Goal: Information Seeking & Learning: Learn about a topic

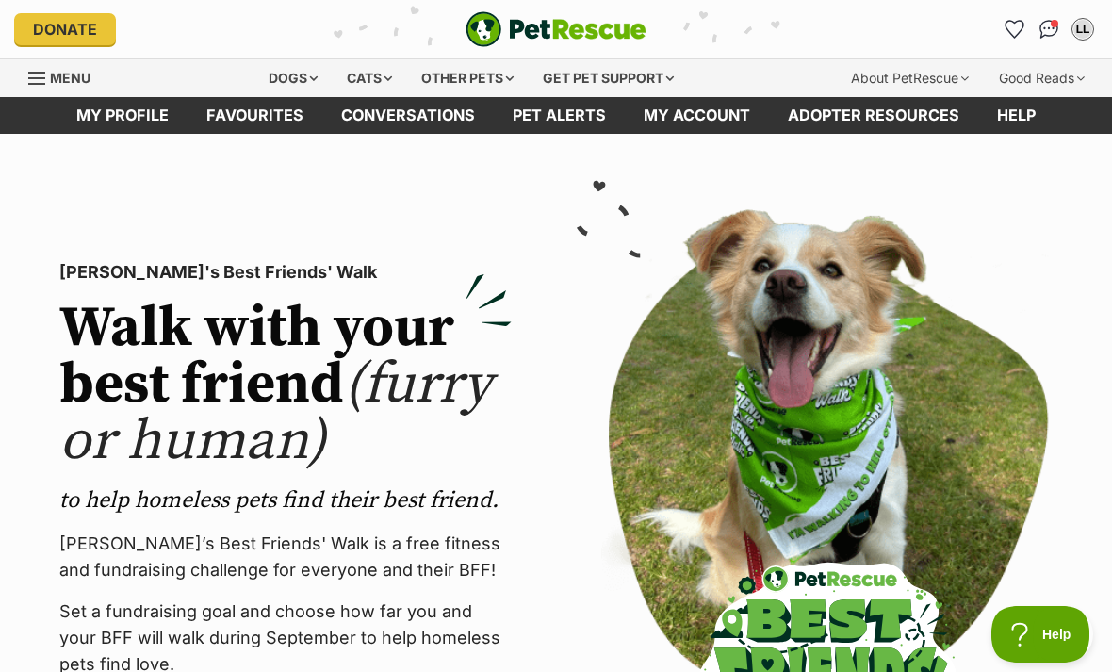
click at [285, 78] on div "Dogs" at bounding box center [292, 78] width 75 height 38
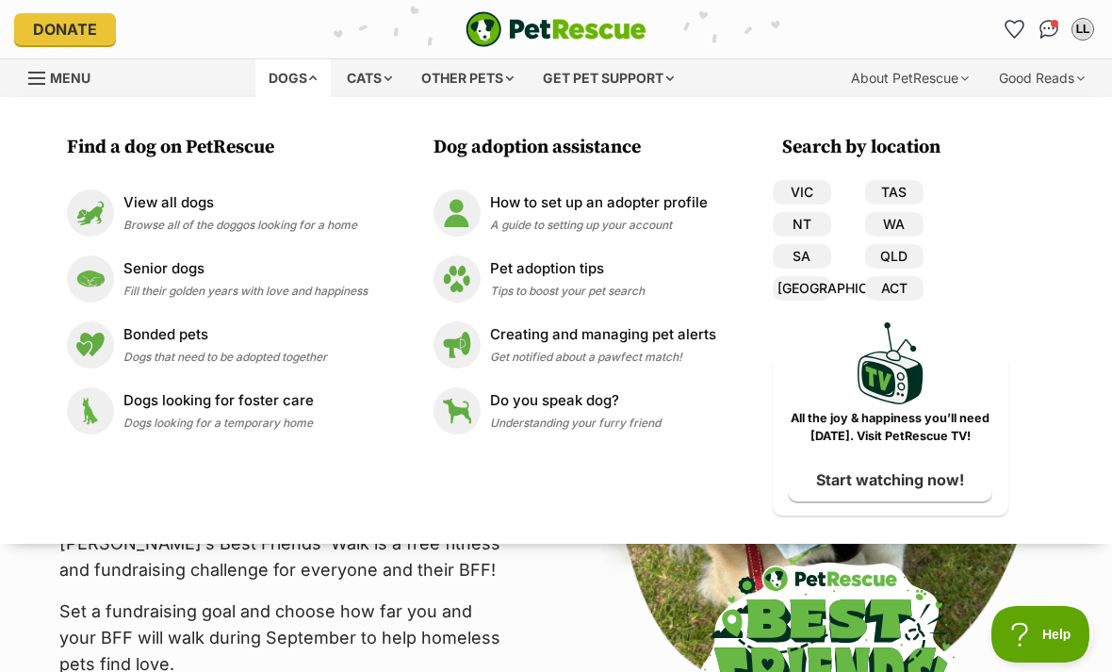
click at [799, 188] on link "VIC" at bounding box center [802, 192] width 58 height 25
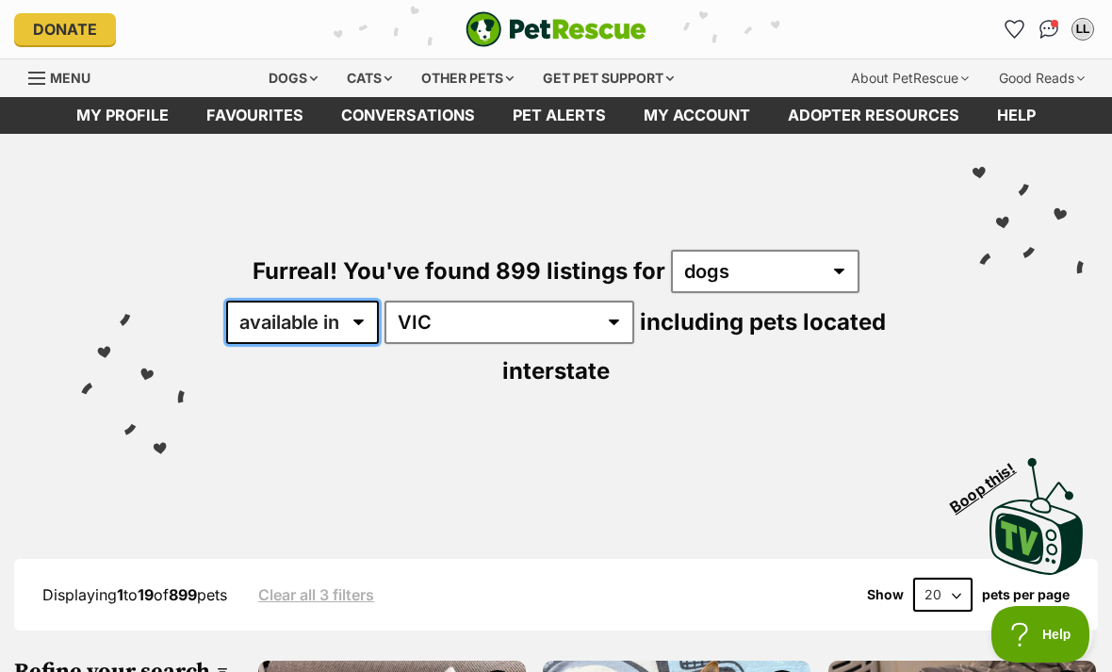
click at [353, 320] on select "available in located in" at bounding box center [302, 322] width 153 height 43
select select "disabled"
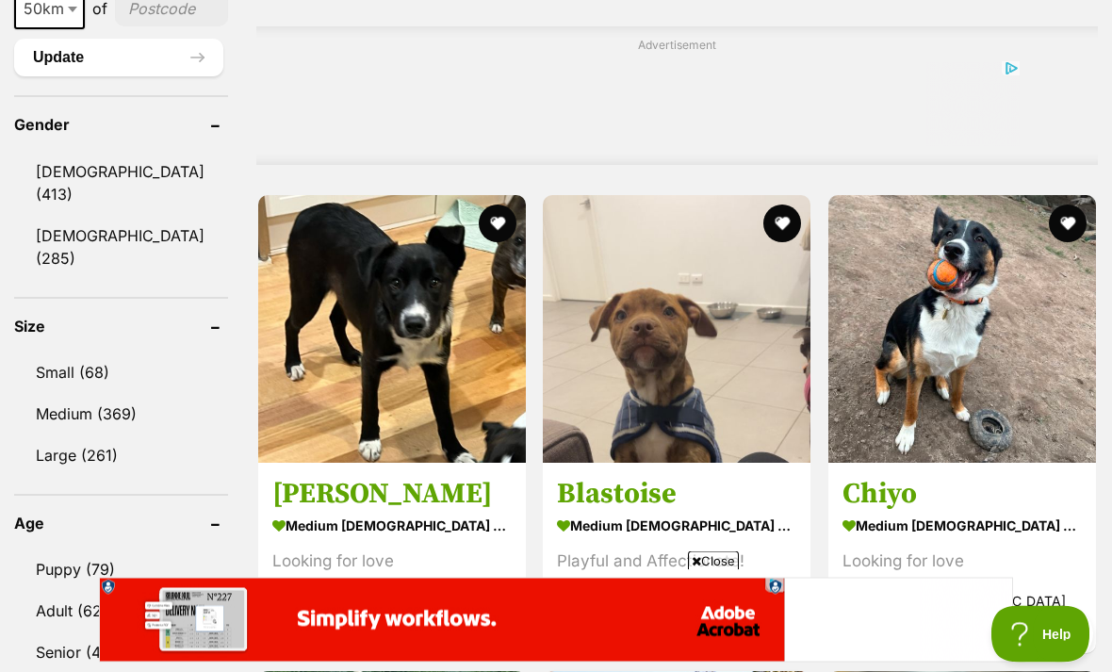
scroll to position [1556, 0]
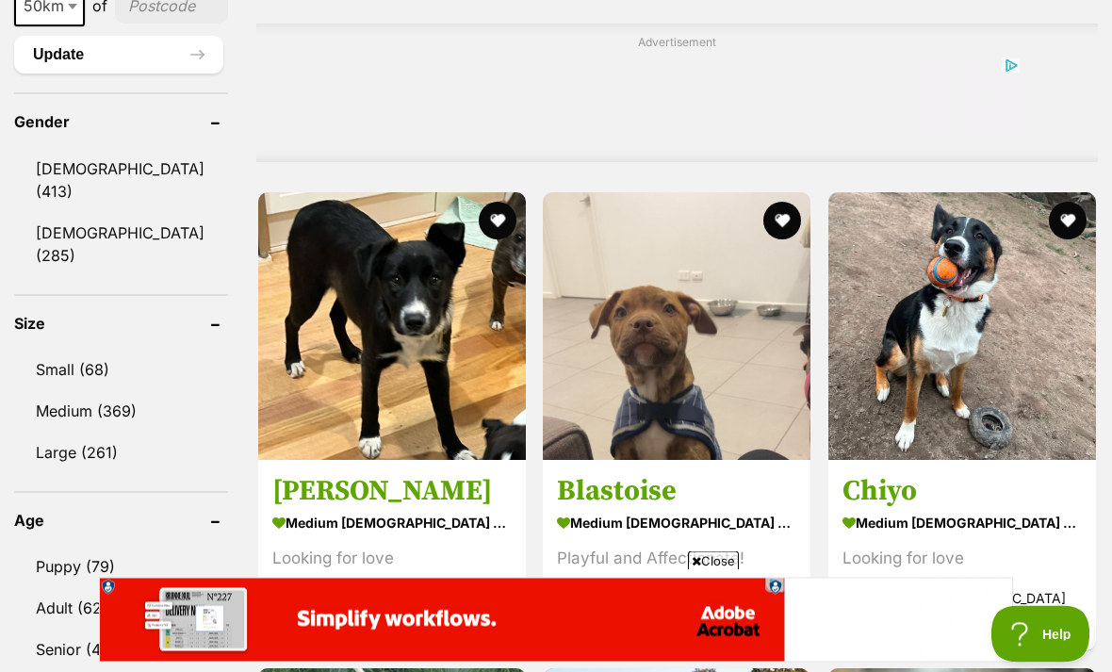
click at [77, 230] on link "Female (285)" at bounding box center [121, 245] width 214 height 62
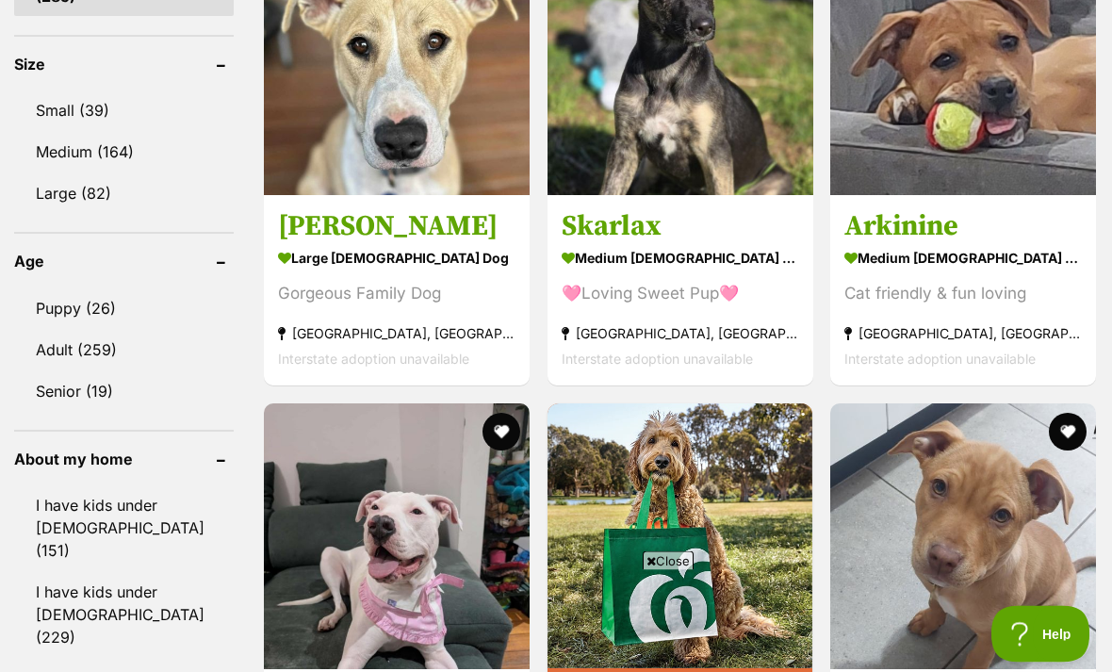
scroll to position [1823, 0]
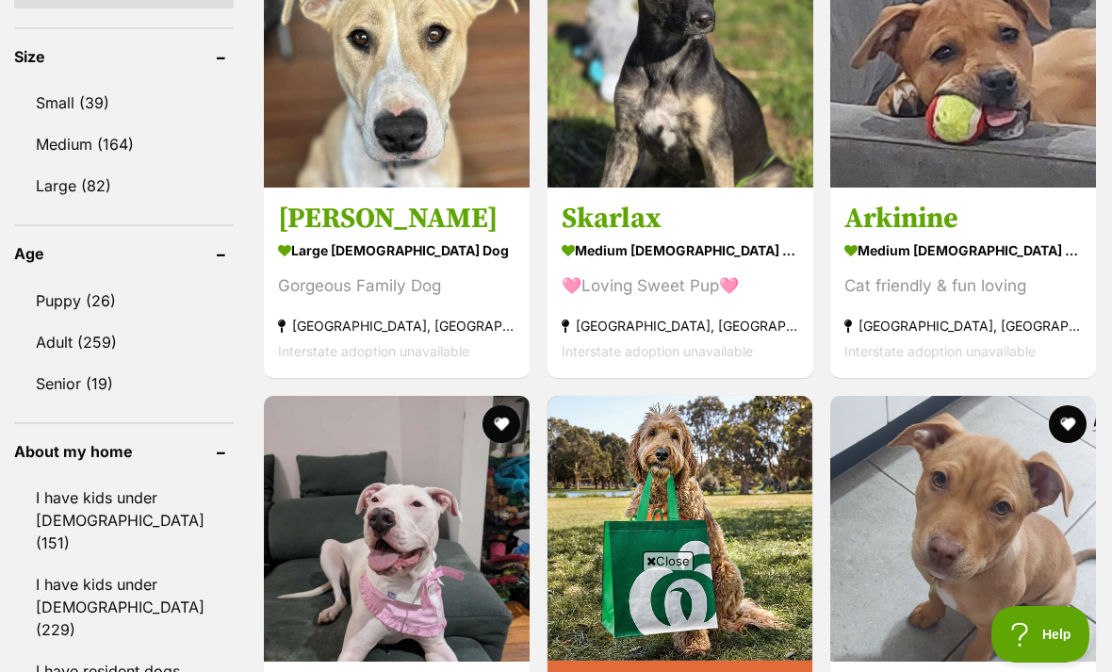
click at [67, 326] on link "Adult (259)" at bounding box center [124, 342] width 220 height 40
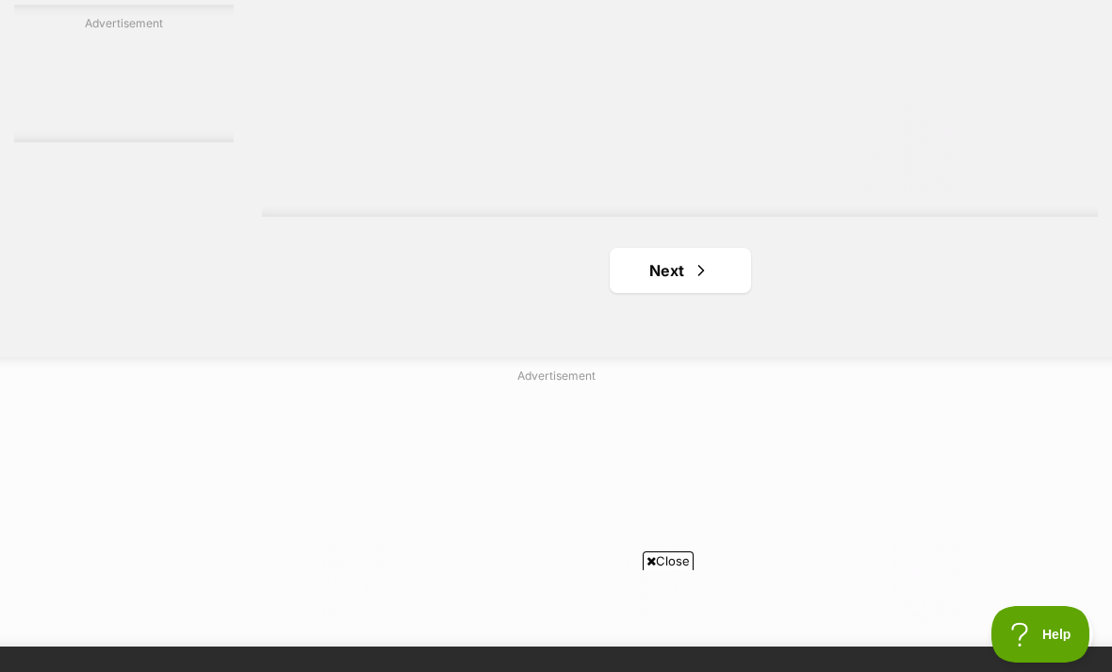
scroll to position [4503, 0]
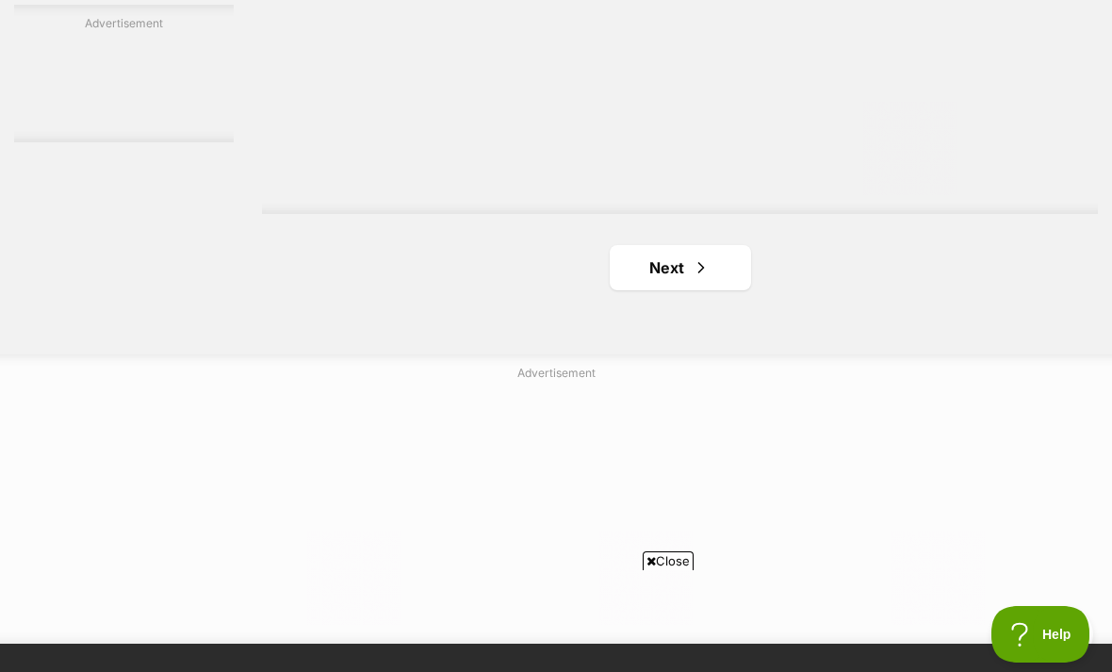
click at [657, 290] on link "Next" at bounding box center [680, 267] width 141 height 45
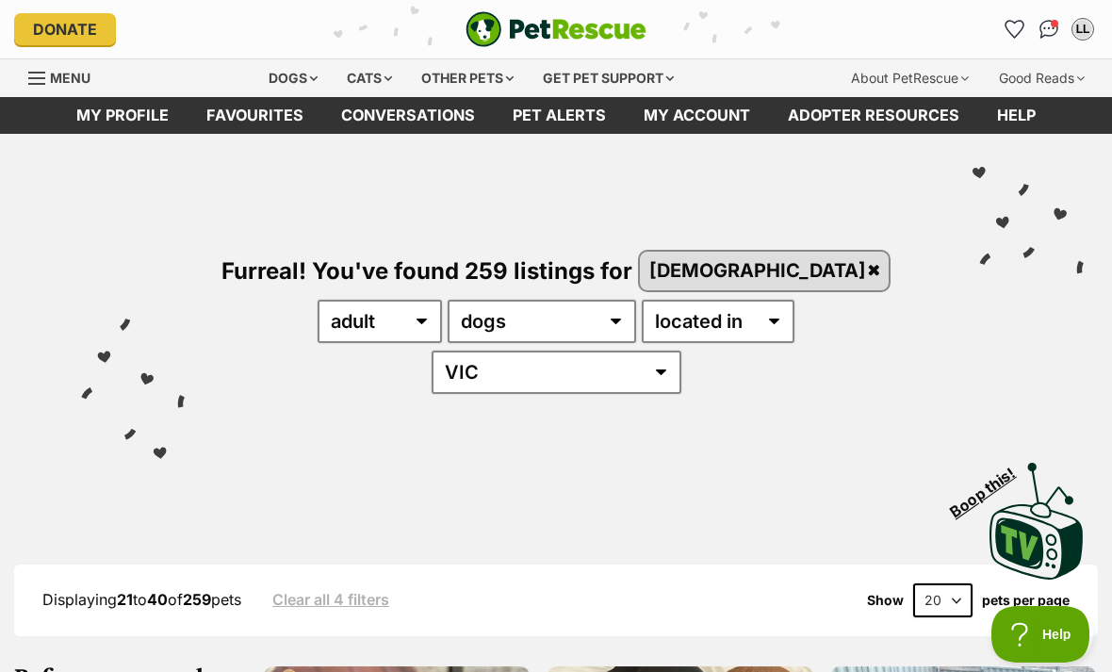
click at [812, 450] on div "Visit PetRescue TV (external site) Boop this!" at bounding box center [556, 515] width 1056 height 138
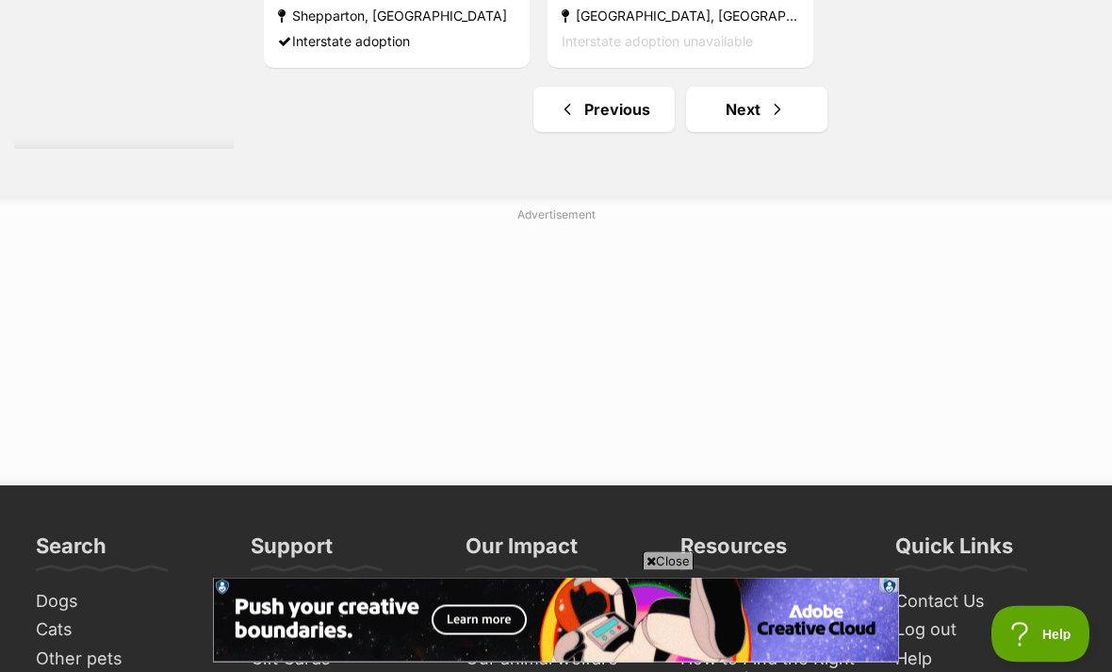
scroll to position [4661, 0]
click at [735, 132] on link "Next" at bounding box center [756, 109] width 141 height 45
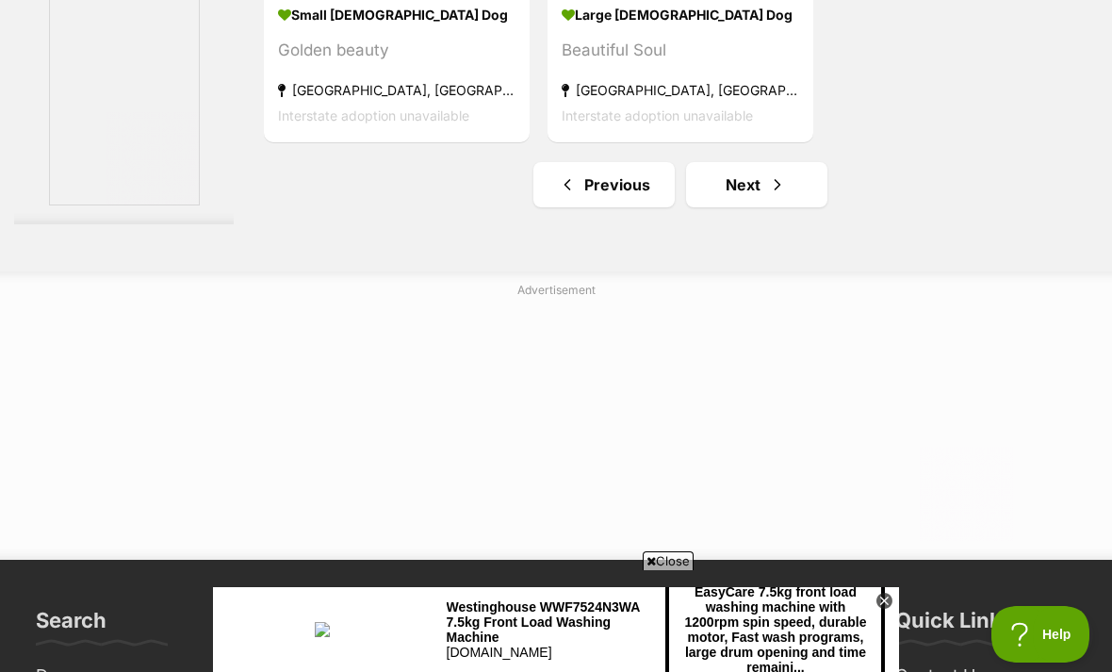
scroll to position [4553, 0]
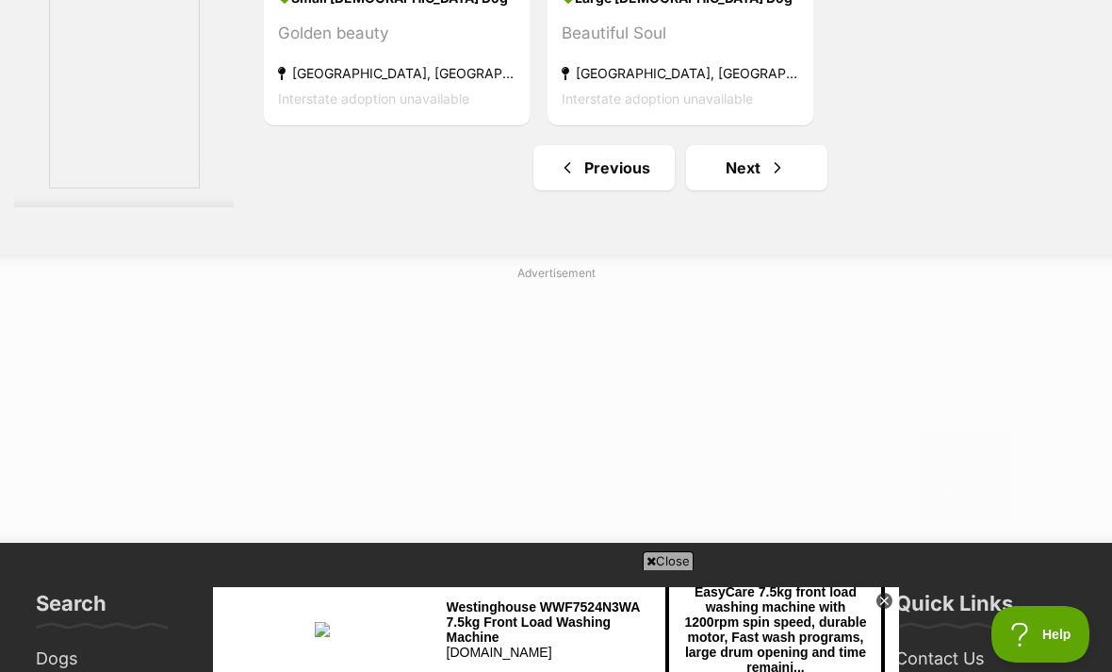
click at [734, 190] on link "Next" at bounding box center [756, 167] width 141 height 45
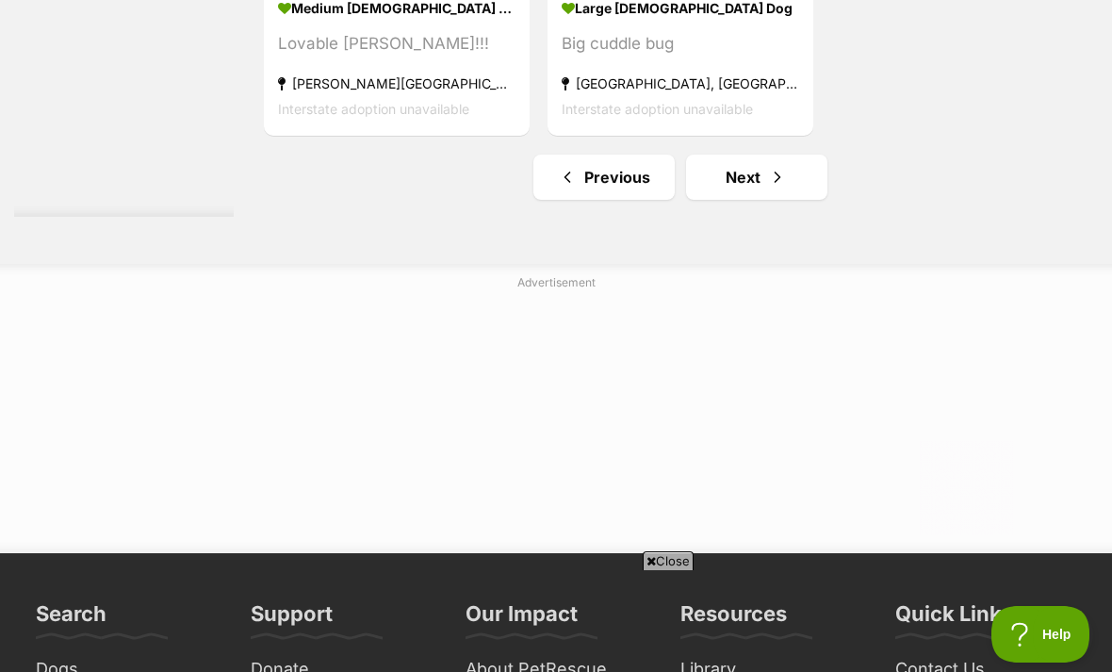
scroll to position [4377, 0]
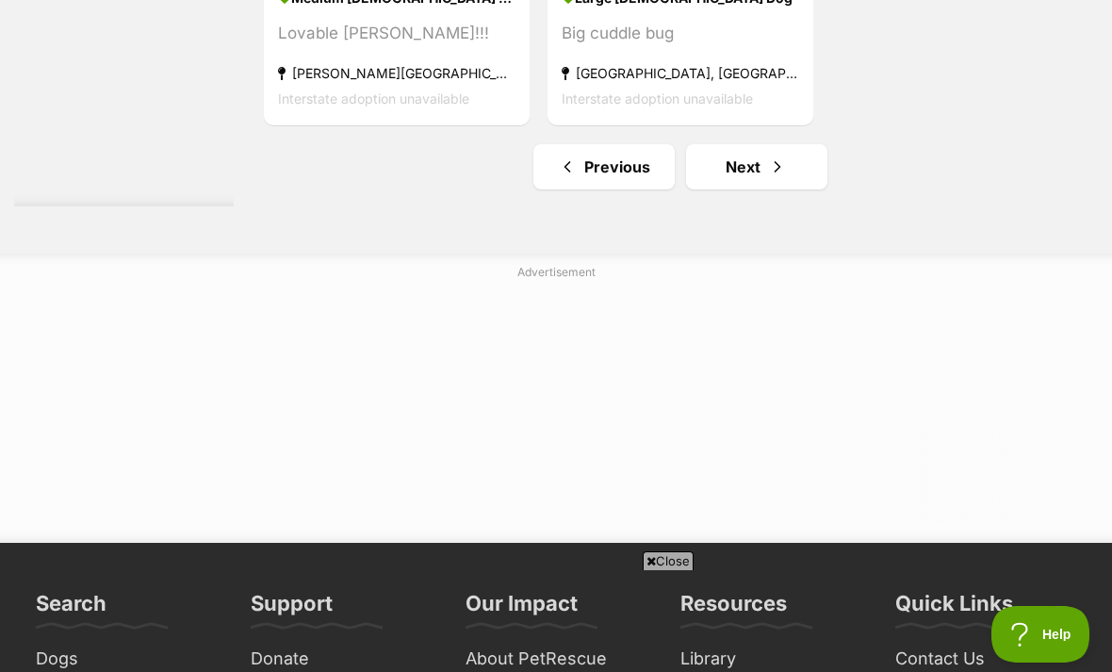
click at [729, 189] on link "Next" at bounding box center [756, 166] width 141 height 45
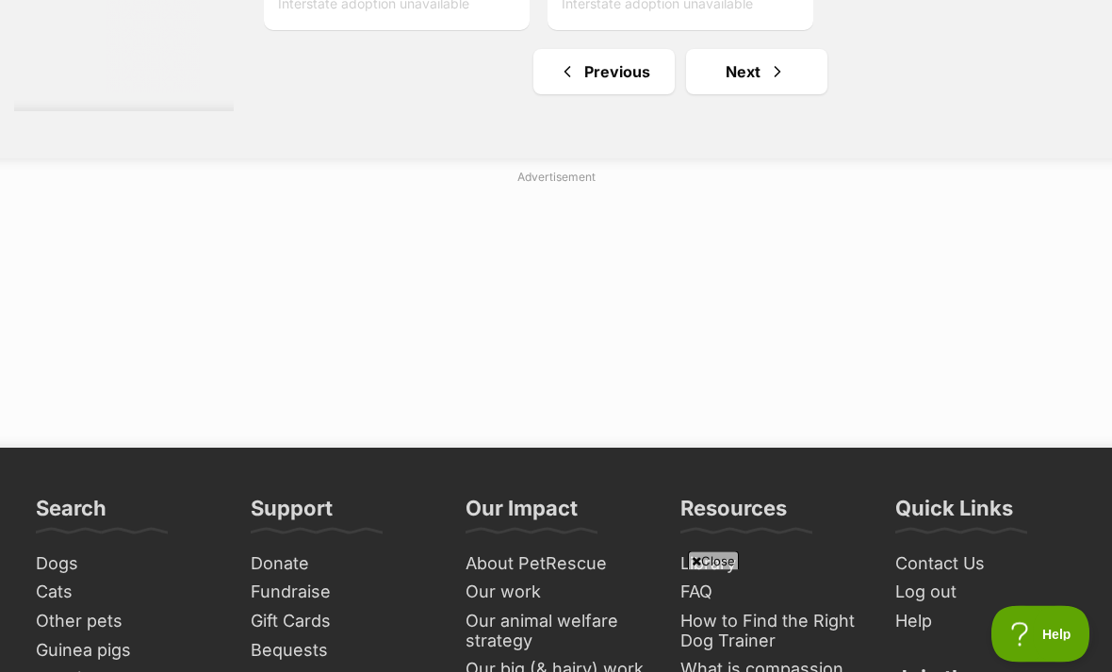
scroll to position [4473, 0]
click at [768, 83] on span "Next page" at bounding box center [777, 71] width 19 height 23
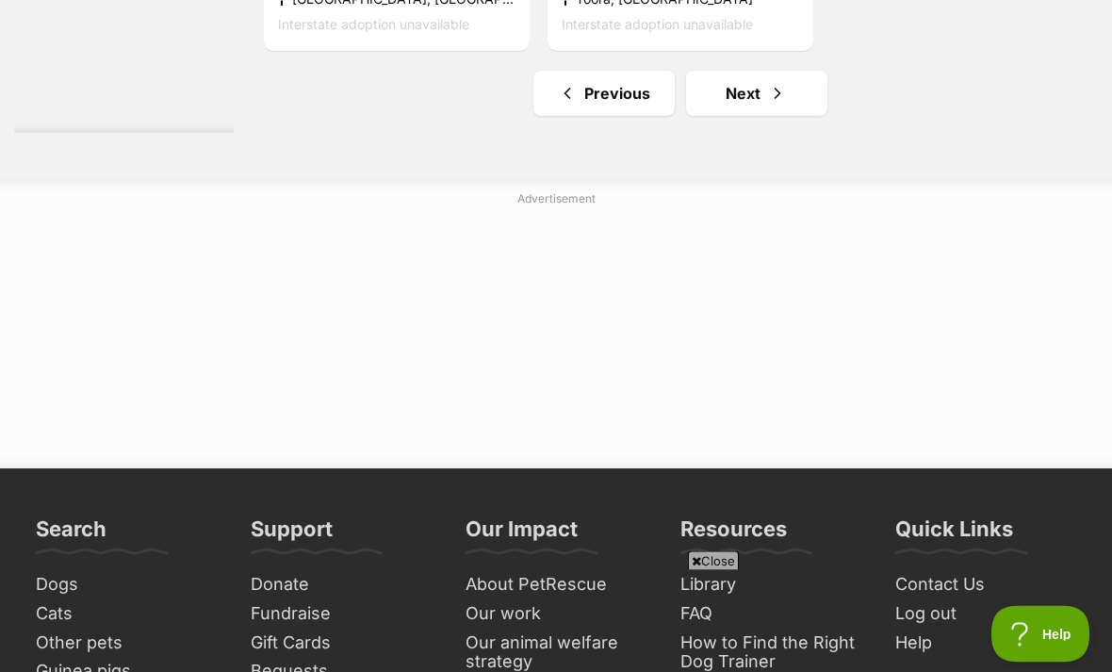
scroll to position [4627, 0]
click at [768, 105] on span "Next page" at bounding box center [777, 93] width 19 height 23
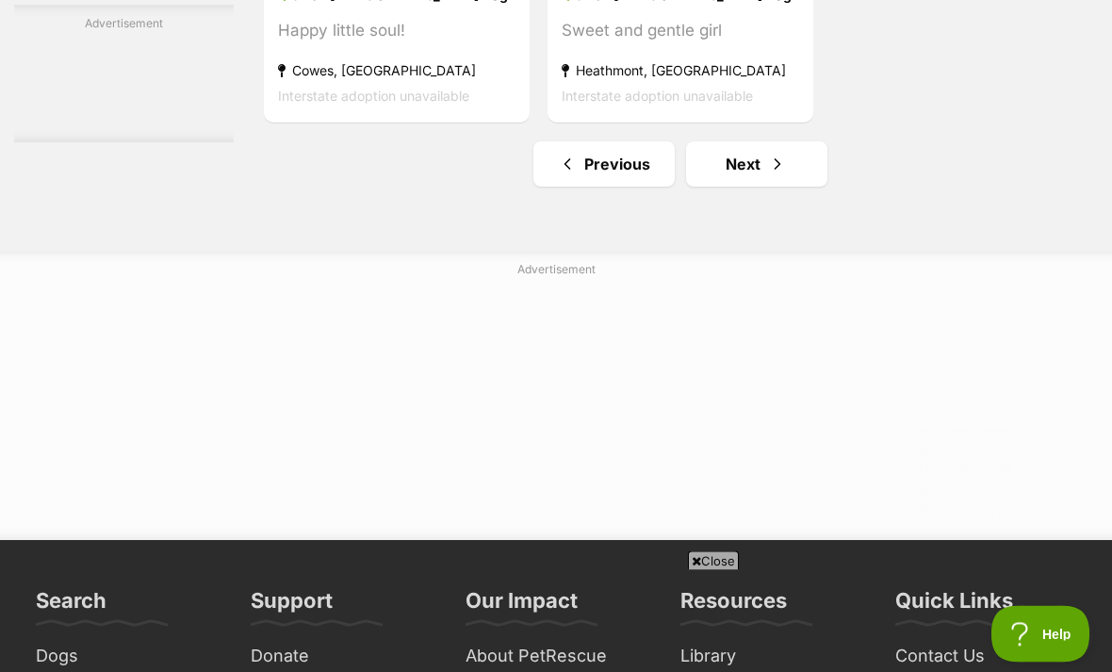
scroll to position [4380, 0]
click at [733, 187] on link "Next" at bounding box center [756, 163] width 141 height 45
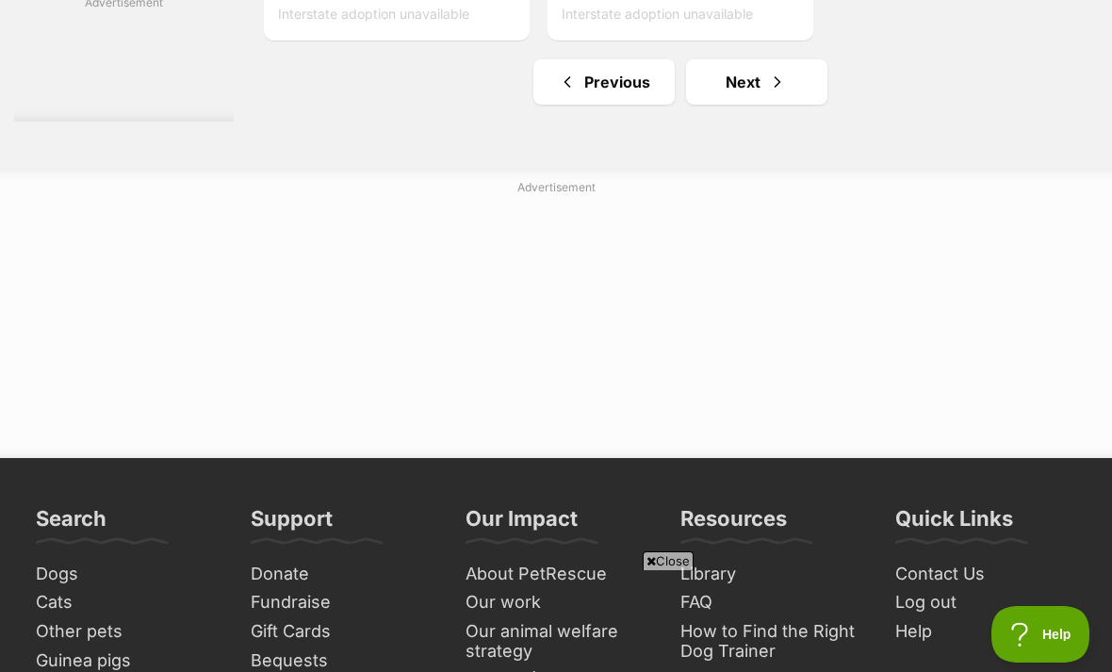
scroll to position [4434, 0]
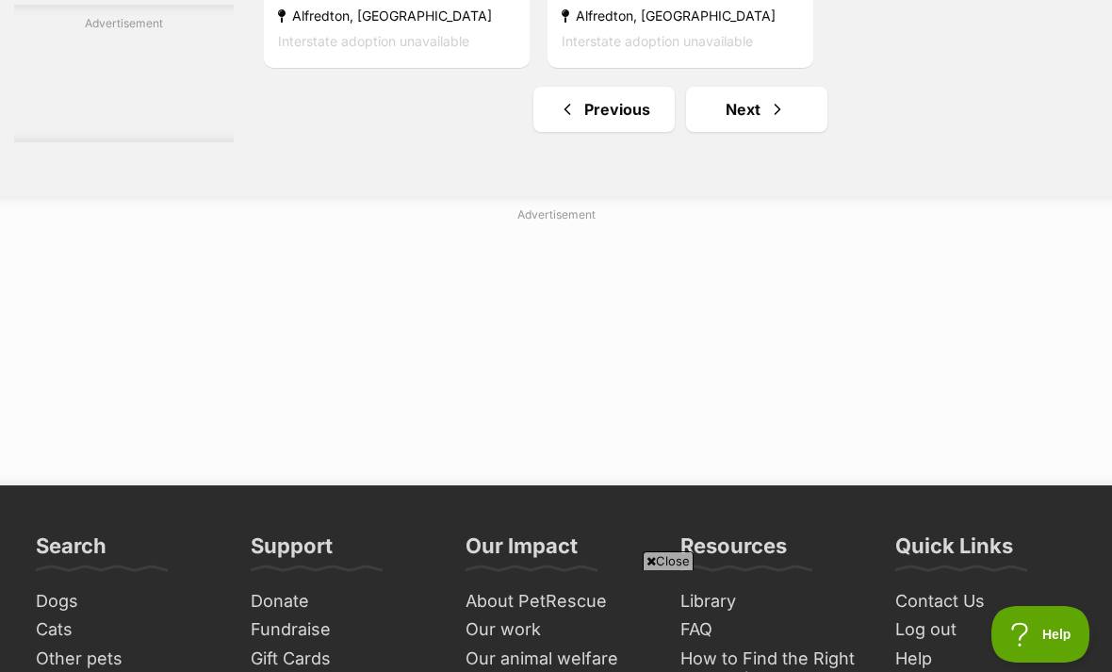
click at [731, 132] on link "Next" at bounding box center [756, 109] width 141 height 45
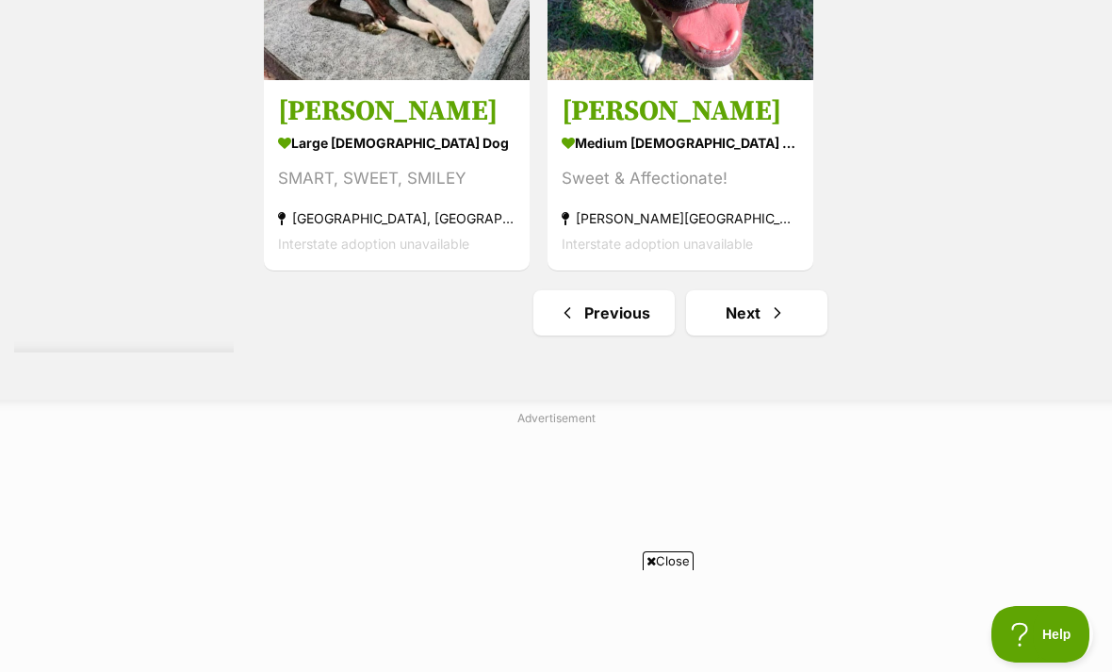
scroll to position [4645, 0]
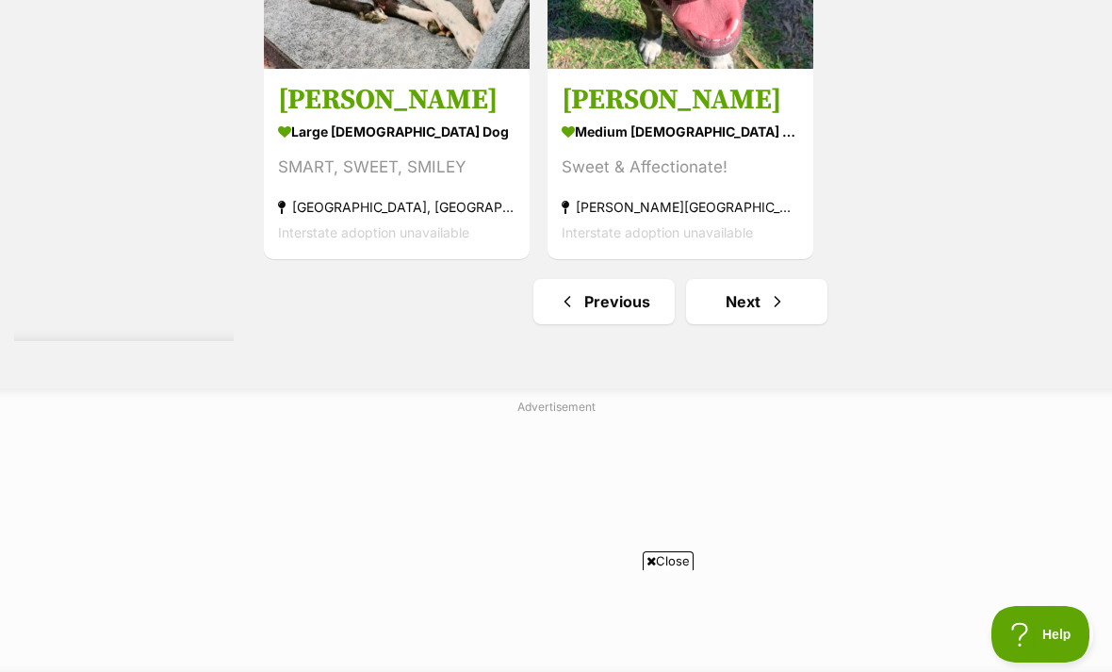
click at [737, 324] on link "Next" at bounding box center [756, 301] width 141 height 45
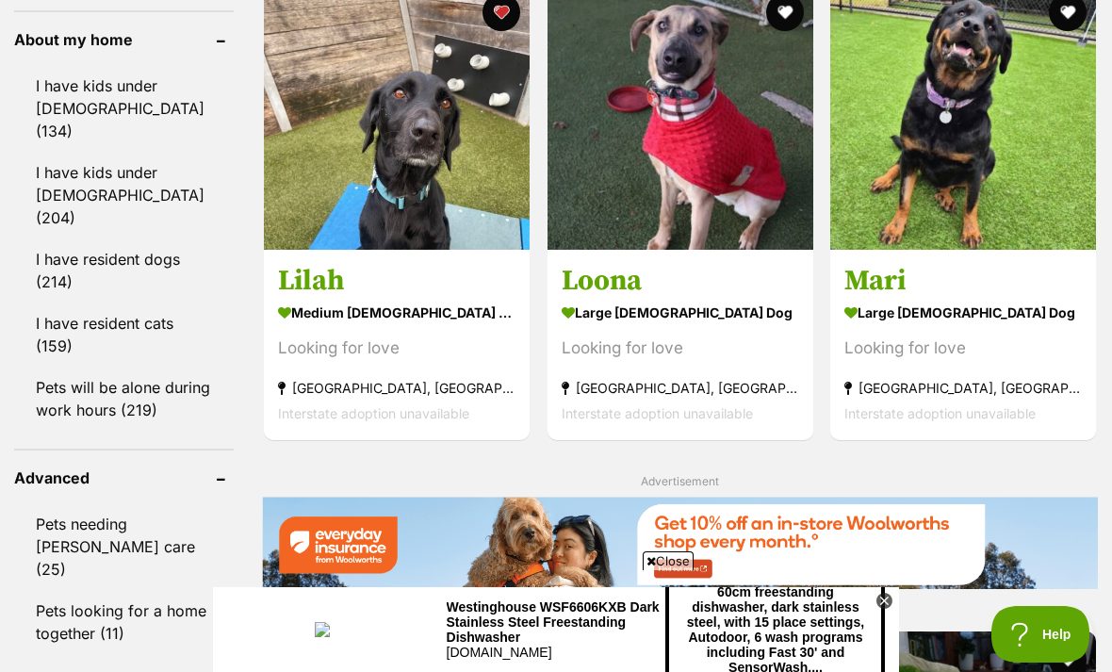
scroll to position [2295, 0]
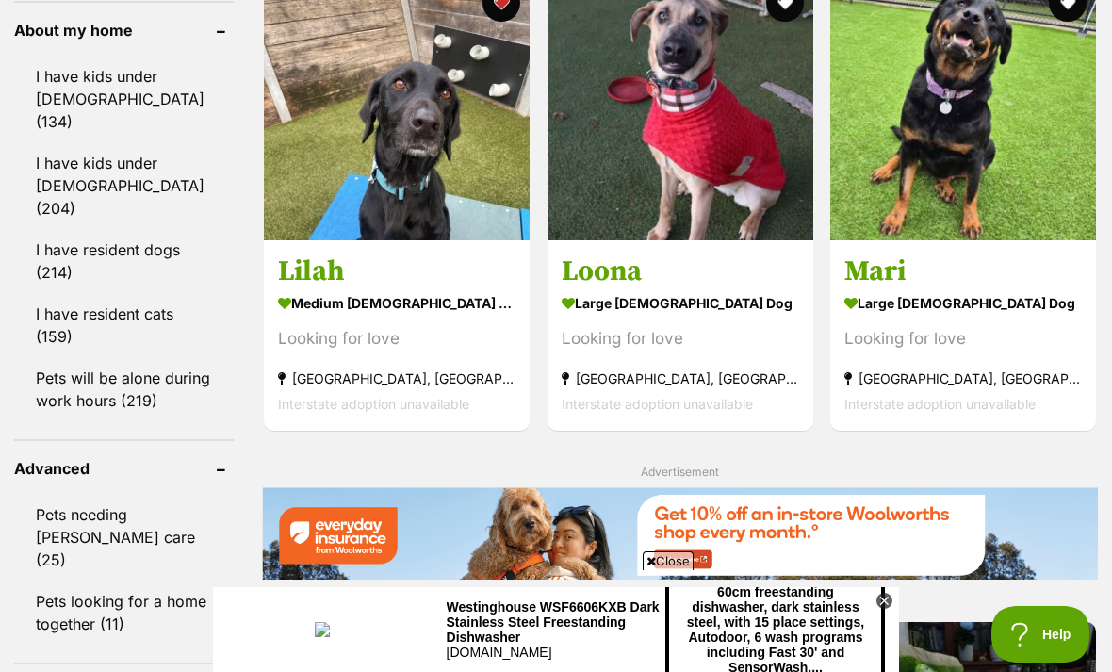
click at [303, 287] on h3 "Lilah" at bounding box center [397, 272] width 238 height 36
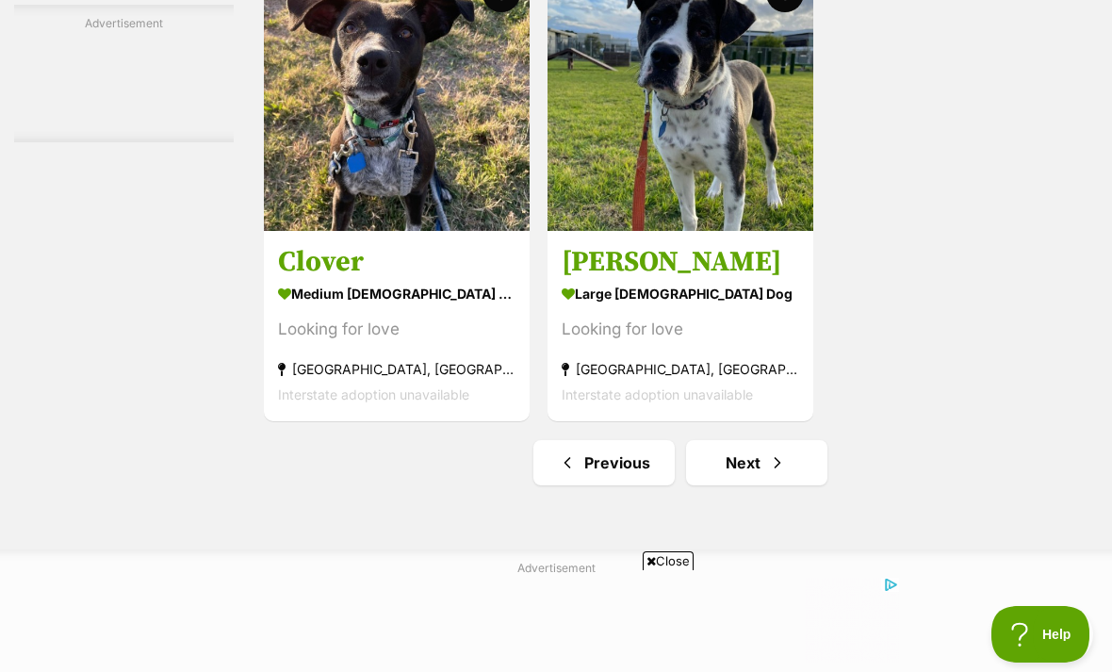
scroll to position [4081, 0]
click at [373, 200] on img at bounding box center [397, 99] width 266 height 266
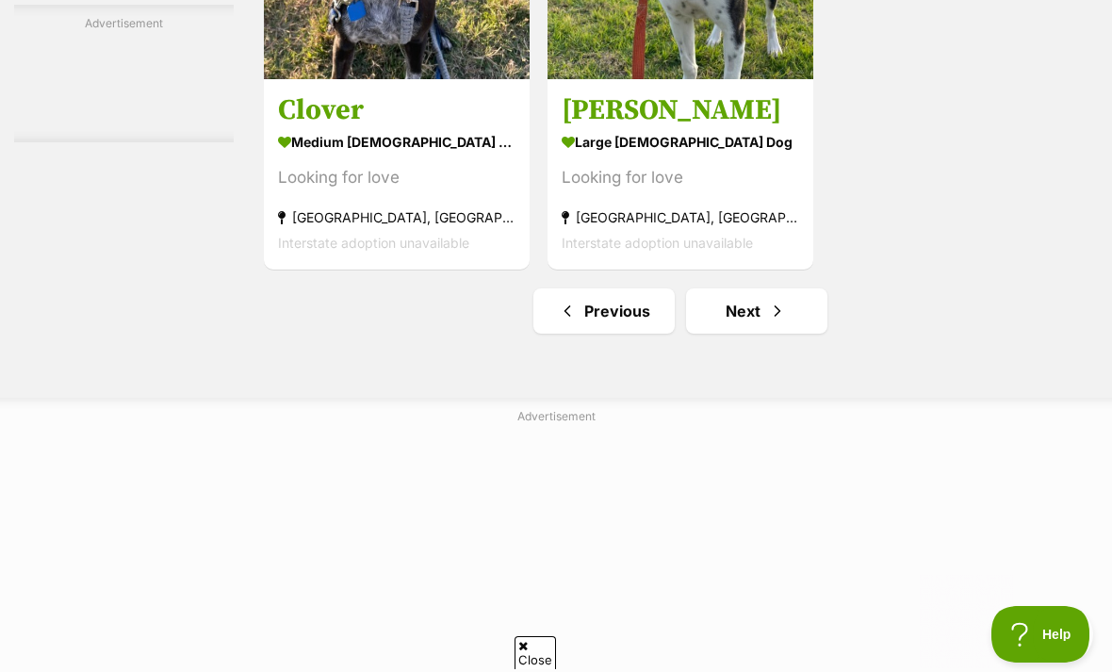
scroll to position [0, 0]
click at [733, 334] on link "Next" at bounding box center [756, 310] width 141 height 45
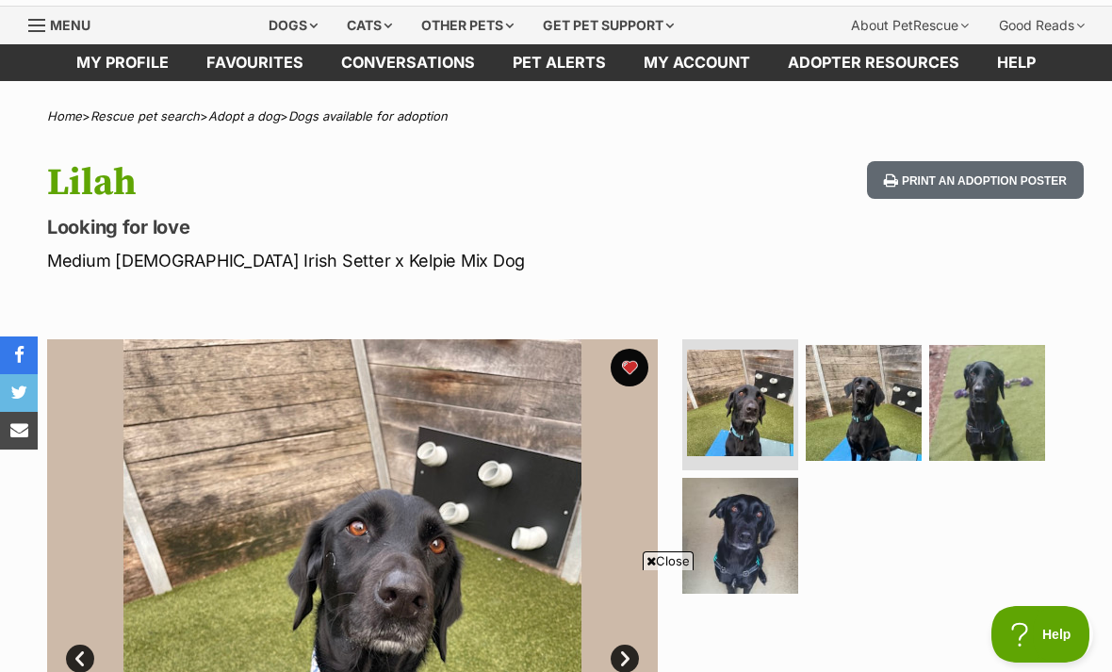
scroll to position [52, 0]
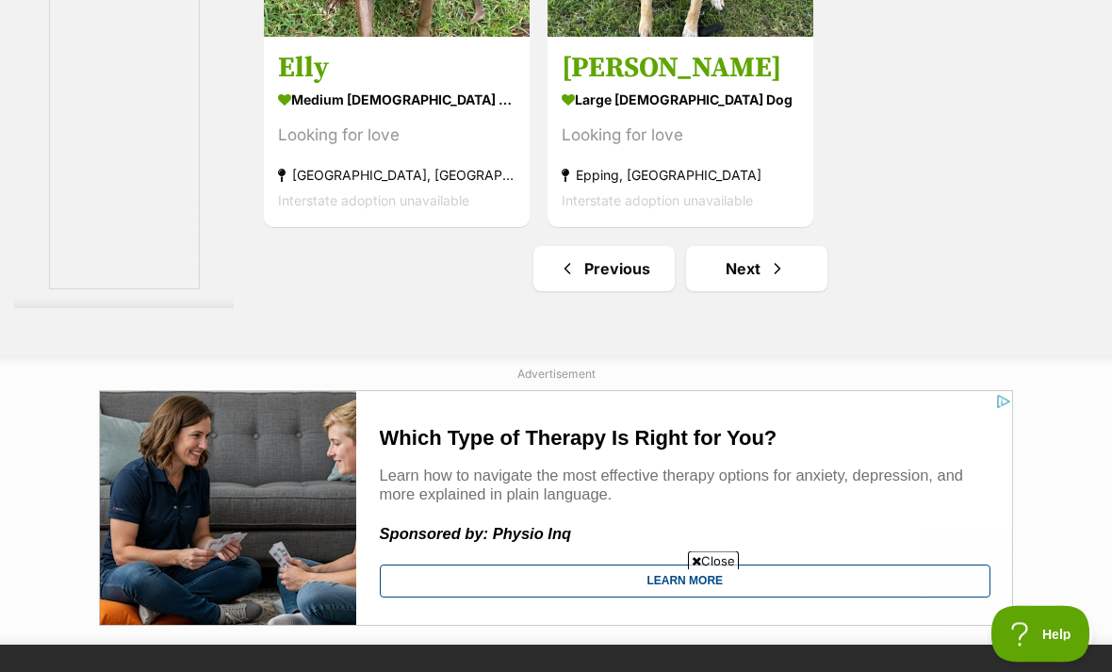
scroll to position [4276, 0]
click at [738, 291] on link "Next" at bounding box center [756, 268] width 141 height 45
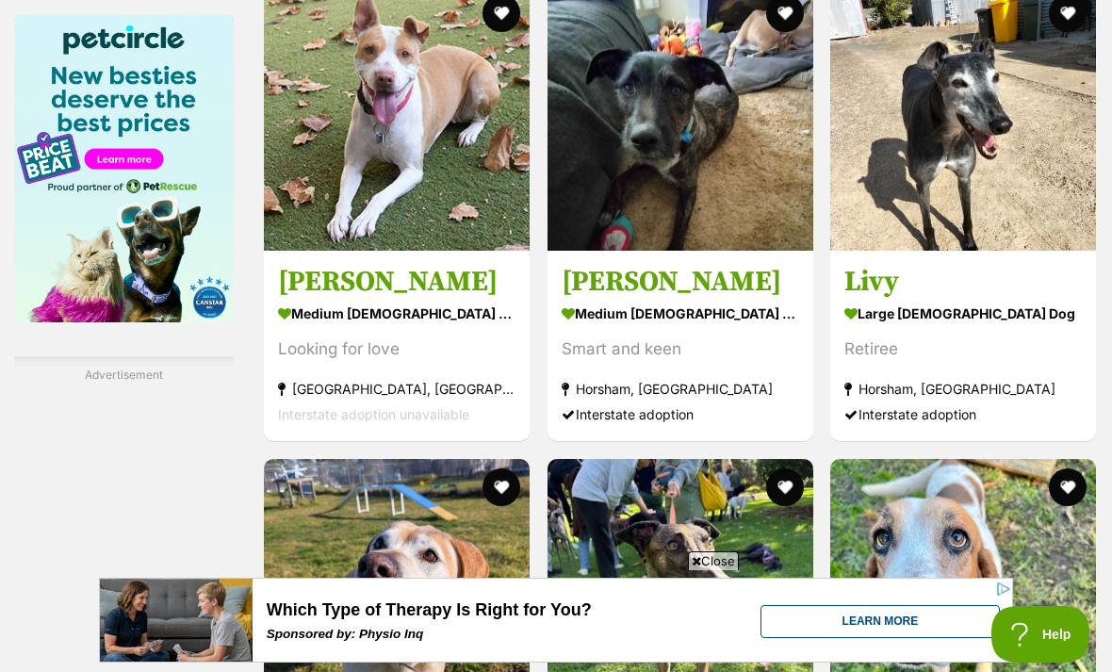
click at [767, 32] on button "favourite" at bounding box center [784, 13] width 38 height 38
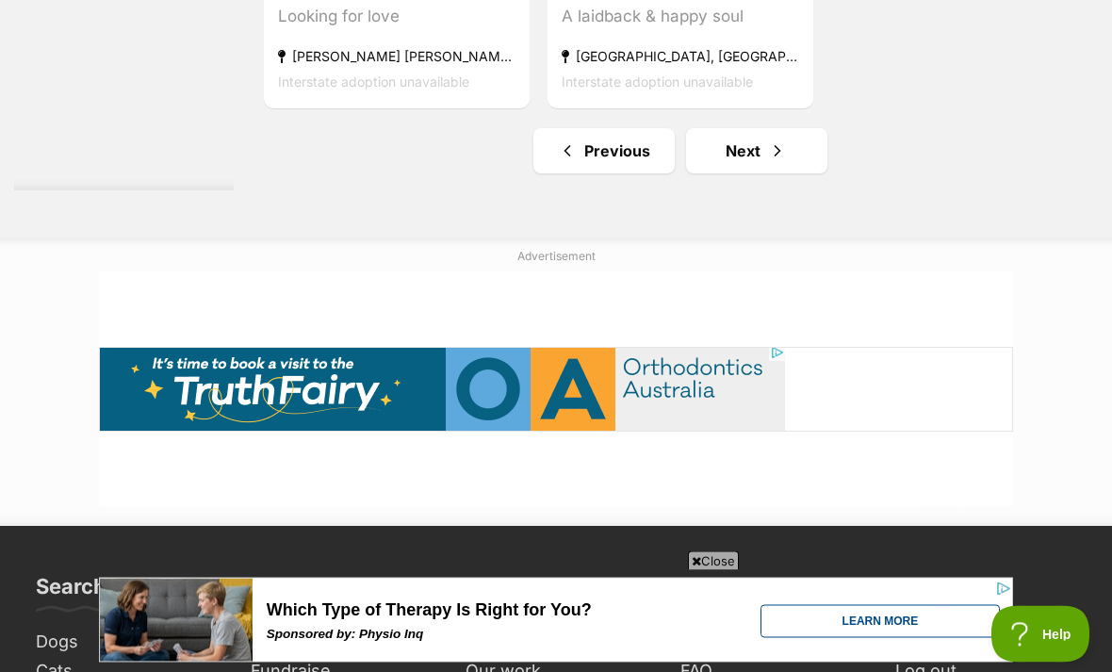
scroll to position [4572, 0]
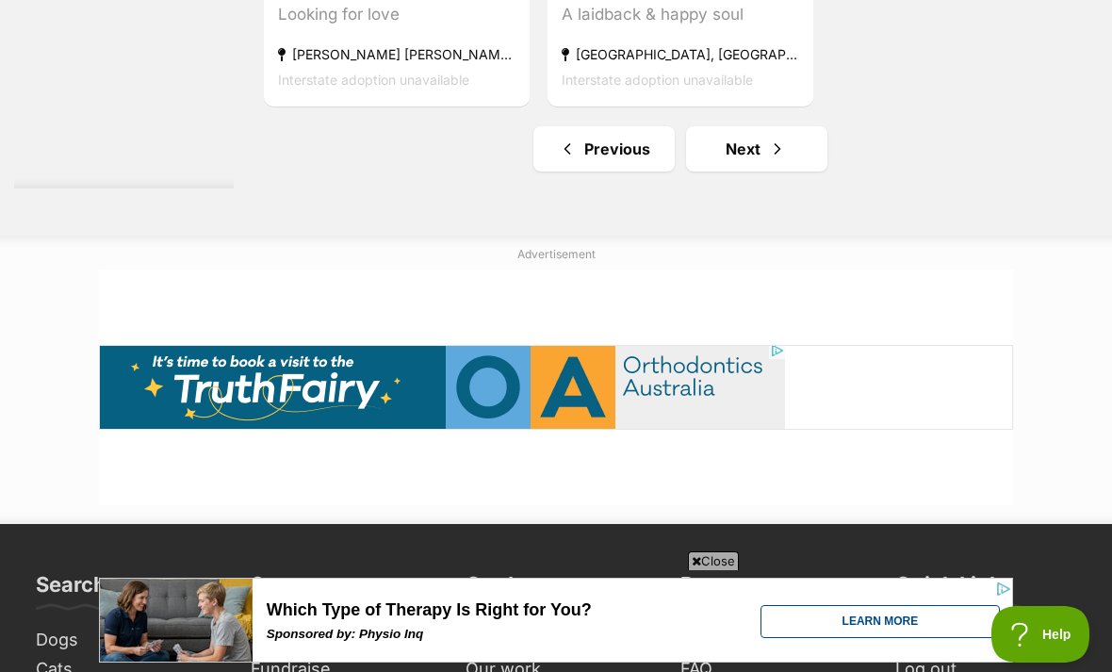
click at [727, 172] on link "Next" at bounding box center [756, 148] width 141 height 45
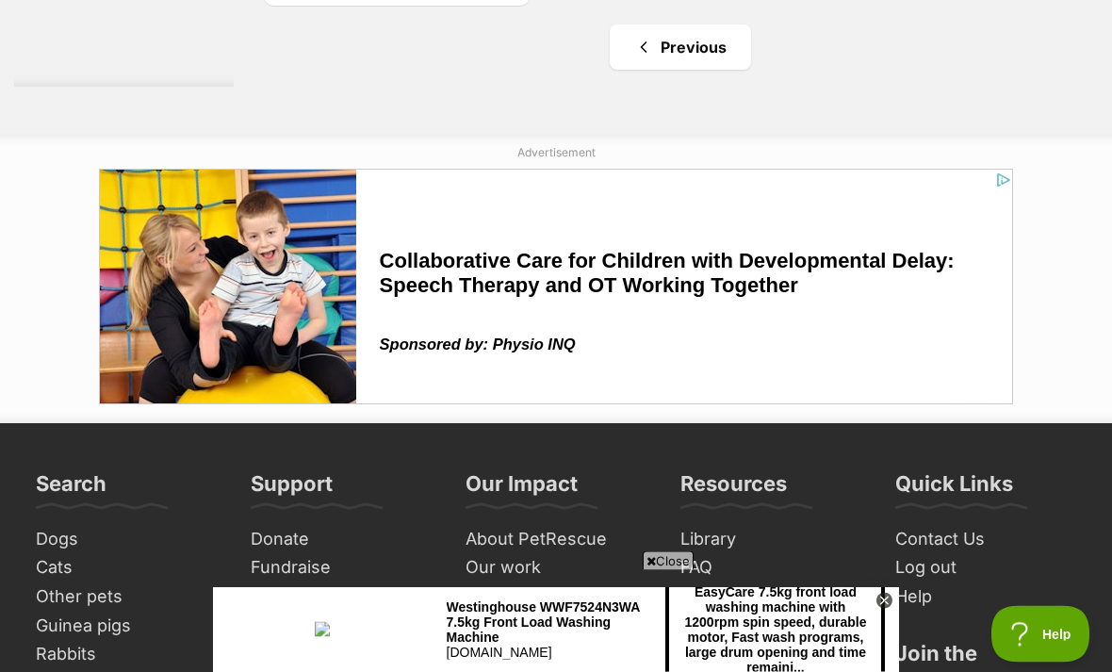
scroll to position [4576, 0]
